Goal: Information Seeking & Learning: Learn about a topic

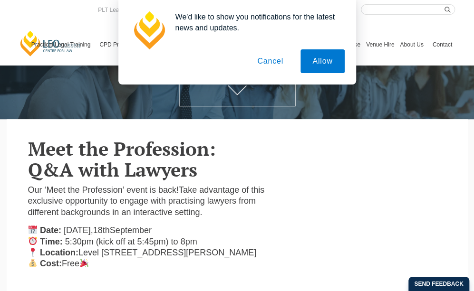
click at [261, 69] on button "Cancel" at bounding box center [270, 61] width 50 height 24
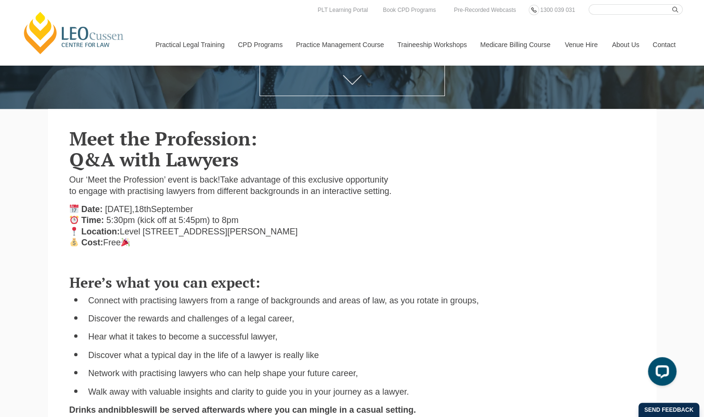
scroll to position [174, 0]
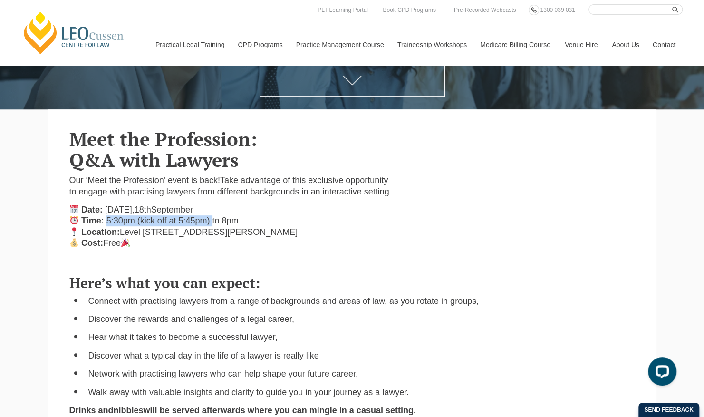
drag, startPoint x: 106, startPoint y: 233, endPoint x: 213, endPoint y: 233, distance: 107.4
click at [213, 233] on p "Date: Thursday, 18 th September Time: 5:30pm (kick off at 5:45pm) to 8pm Locati…" at bounding box center [231, 226] width 324 height 45
click at [473, 273] on div "Here’s what you can expect: Connect with practising lawyers from a range of bac…" at bounding box center [352, 367] width 566 height 222
click at [306, 170] on h2 "Meet the Profession: Q&A with Lawyers" at bounding box center [231, 149] width 324 height 42
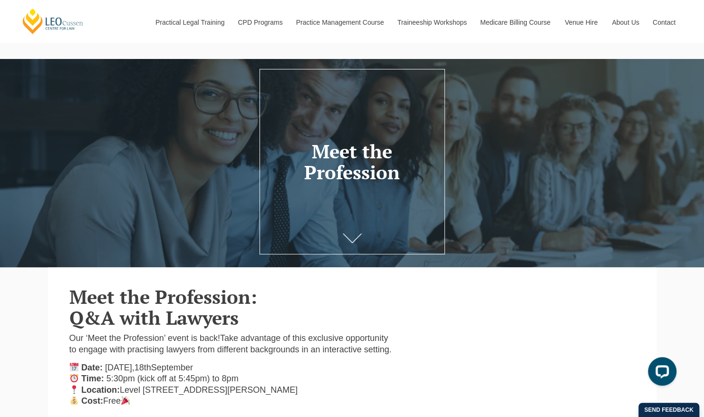
scroll to position [9, 0]
